Goal: Task Accomplishment & Management: Use online tool/utility

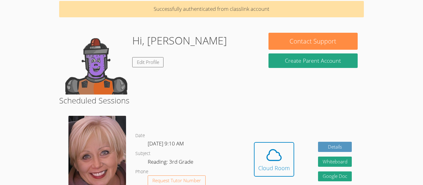
scroll to position [30, 0]
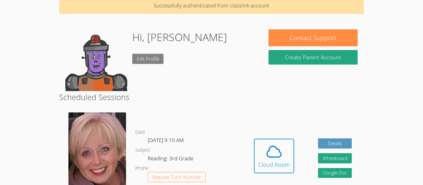
click at [149, 58] on link "Edit Profile" at bounding box center [148, 59] width 32 height 10
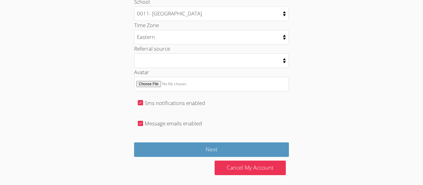
scroll to position [335, 0]
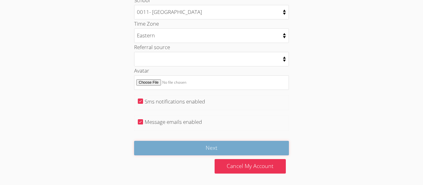
click at [176, 154] on input "Next" at bounding box center [211, 148] width 155 height 15
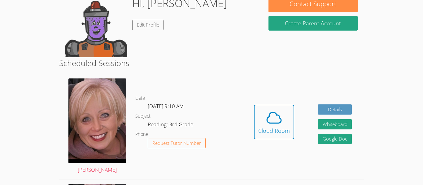
scroll to position [64, 0]
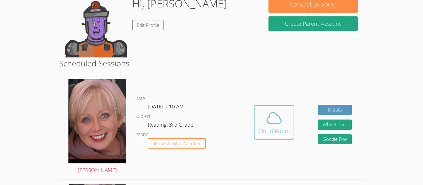
click at [288, 130] on div "Cloud Room" at bounding box center [274, 131] width 32 height 9
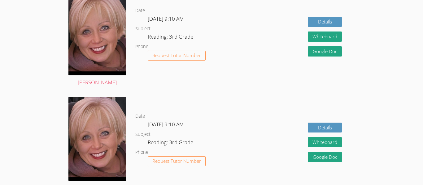
scroll to position [471, 0]
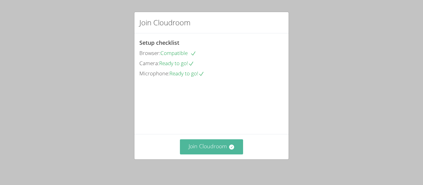
click at [214, 150] on button "Join Cloudroom" at bounding box center [211, 147] width 63 height 15
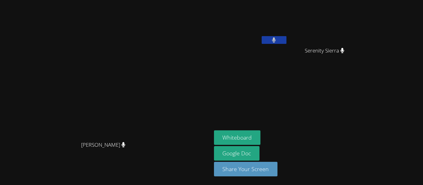
click at [152, 138] on video at bounding box center [105, 80] width 93 height 116
click at [364, 36] on video at bounding box center [327, 22] width 74 height 41
click at [276, 41] on icon at bounding box center [274, 39] width 4 height 5
click at [277, 41] on icon at bounding box center [274, 39] width 7 height 5
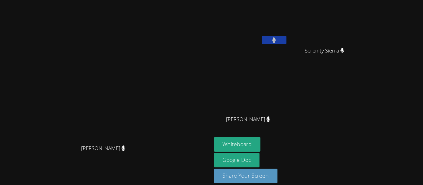
click at [148, 139] on video at bounding box center [105, 84] width 93 height 116
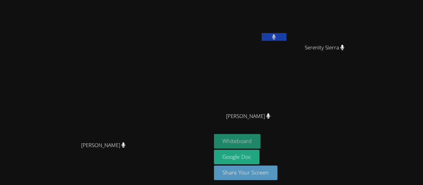
click at [261, 139] on button "Whiteboard" at bounding box center [237, 141] width 47 height 15
click at [364, 23] on video at bounding box center [327, 19] width 74 height 41
click at [288, 48] on div "Liam Figueroa" at bounding box center [251, 32] width 74 height 66
click at [288, 47] on div "Liam Figueroa" at bounding box center [251, 32] width 74 height 66
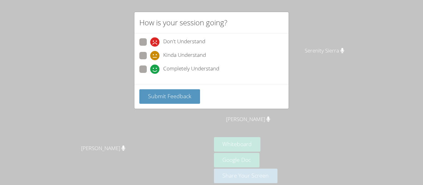
click at [103, 105] on div "How is your session going? Don't Understand Kinda Understand Completely Underst…" at bounding box center [211, 92] width 423 height 185
click at [150, 74] on span at bounding box center [150, 74] width 0 height 0
click at [150, 69] on input "Completely Understand" at bounding box center [152, 68] width 5 height 5
radio input "true"
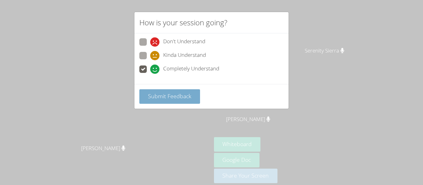
click at [157, 95] on span "Submit Feedback" at bounding box center [169, 96] width 43 height 7
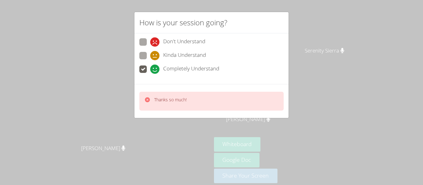
click at [151, 117] on div "Thanks so much!" at bounding box center [211, 101] width 154 height 34
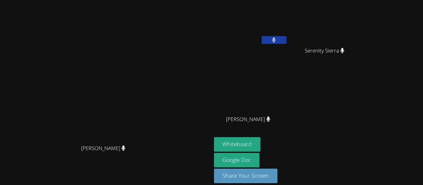
click at [152, 94] on video at bounding box center [105, 84] width 93 height 116
click at [152, 74] on video at bounding box center [105, 84] width 93 height 116
click at [152, 87] on video at bounding box center [105, 84] width 93 height 116
click at [152, 79] on video at bounding box center [105, 84] width 93 height 116
